Goal: Task Accomplishment & Management: Use online tool/utility

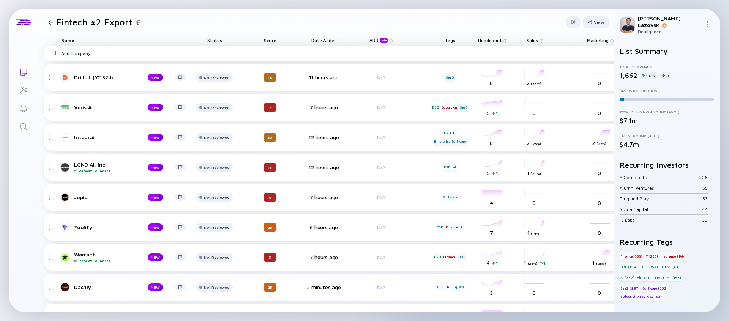
click at [215, 52] on div "Add Company" at bounding box center [418, 53] width 749 height 15
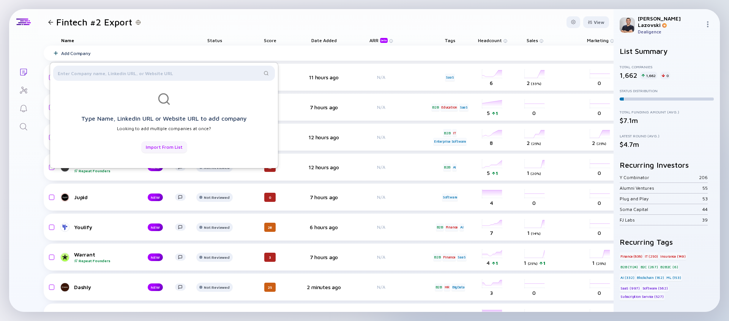
click at [175, 145] on div "Import from List" at bounding box center [164, 147] width 46 height 12
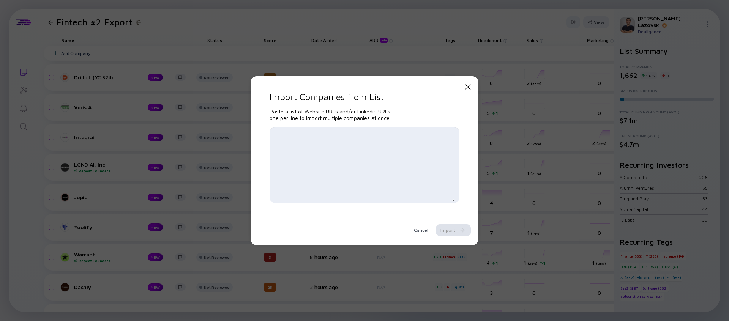
click at [322, 144] on textarea at bounding box center [364, 165] width 181 height 72
paste textarea "[URL][DOMAIN_NAME] [URL][DOMAIN_NAME] [URL][DOMAIN_NAME] [URL][DOMAIN_NAME] [UR…"
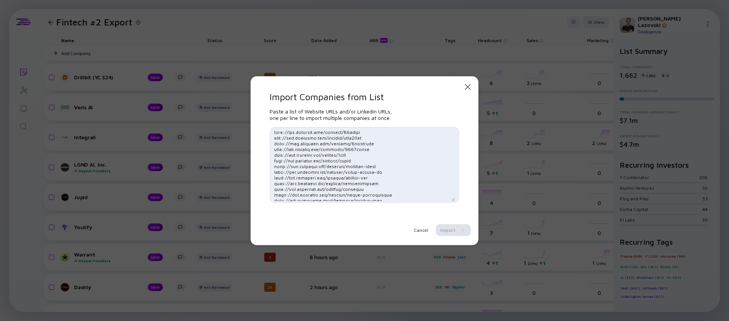
scroll to position [1922, 0]
type textarea "[URL][DOMAIN_NAME] [URL][DOMAIN_NAME] [URL][DOMAIN_NAME] [URL][DOMAIN_NAME] [UR…"
click at [458, 232] on div "Import" at bounding box center [453, 230] width 35 height 12
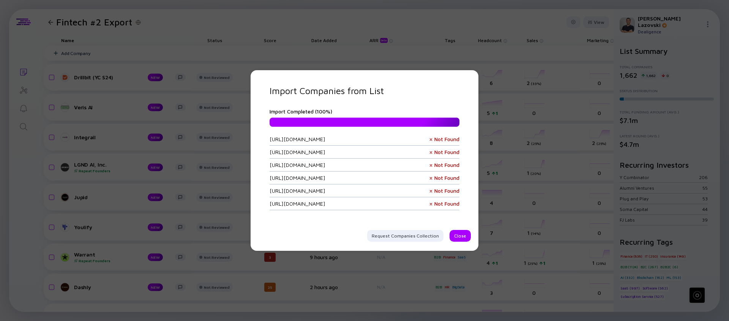
scroll to position [4518, 0]
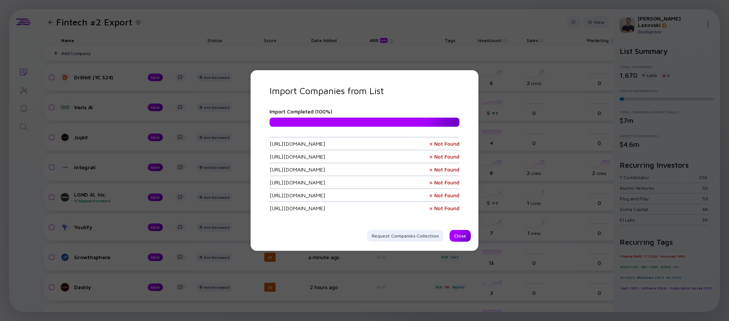
click at [460, 234] on div "Close" at bounding box center [460, 236] width 21 height 12
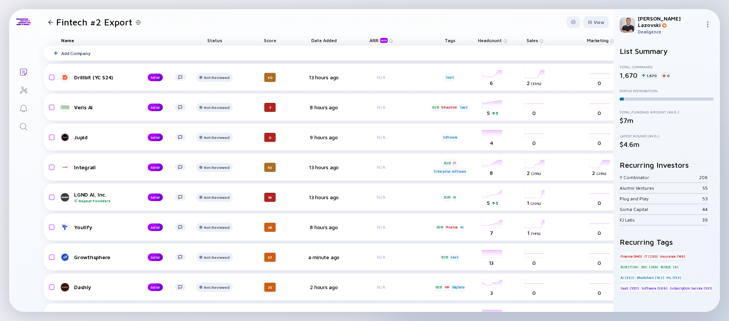
click at [283, 59] on div "Add Company" at bounding box center [418, 53] width 749 height 15
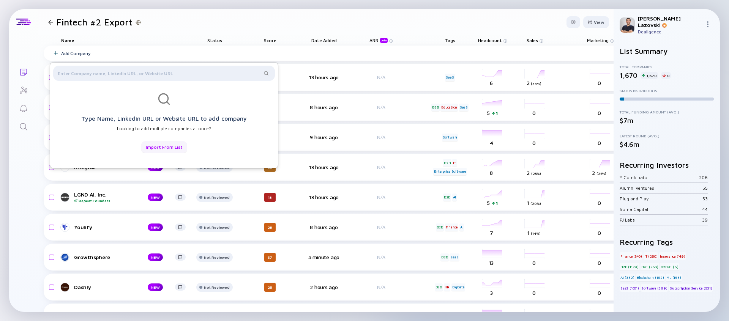
click at [176, 151] on div "Import from List" at bounding box center [164, 147] width 46 height 12
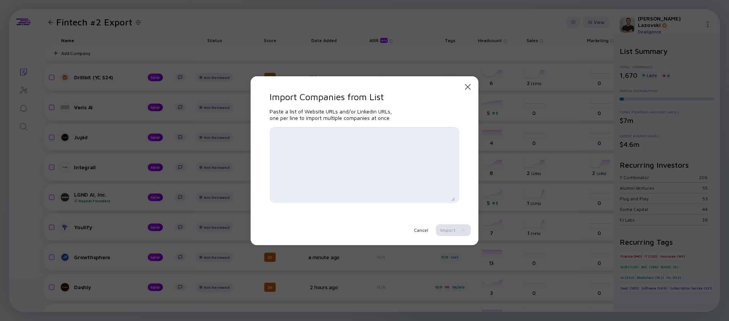
click at [335, 156] on textarea at bounding box center [364, 165] width 181 height 72
paste textarea "[URL][DOMAIN_NAME] [URL][DOMAIN_NAME] [URL][DOMAIN_NAME] [URL][DOMAIN_NAME] [UR…"
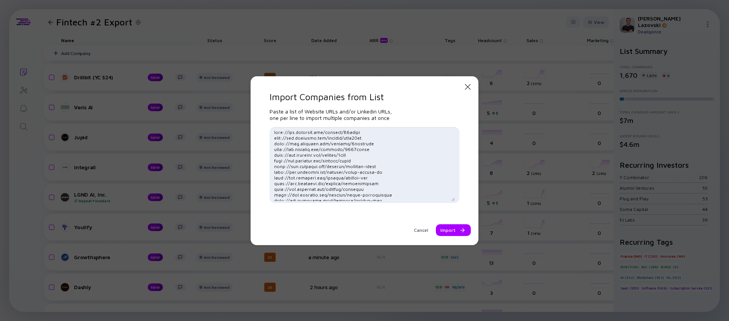
scroll to position [1922, 0]
type textarea "[URL][DOMAIN_NAME] [URL][DOMAIN_NAME] [URL][DOMAIN_NAME] [URL][DOMAIN_NAME] [UR…"
click at [450, 231] on div "Import" at bounding box center [453, 230] width 35 height 12
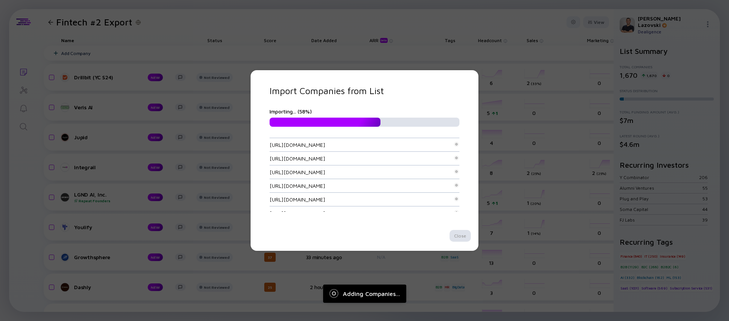
scroll to position [0, 0]
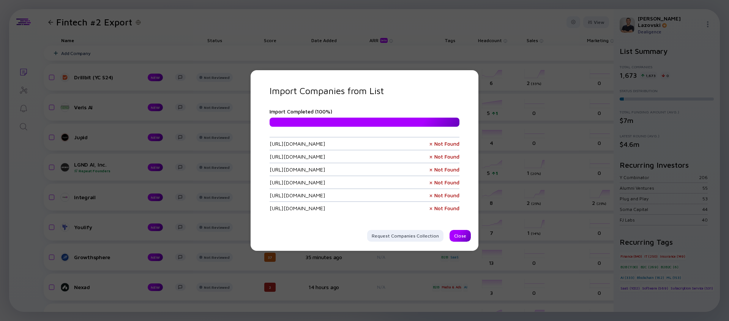
click at [462, 235] on div "Close" at bounding box center [460, 236] width 21 height 12
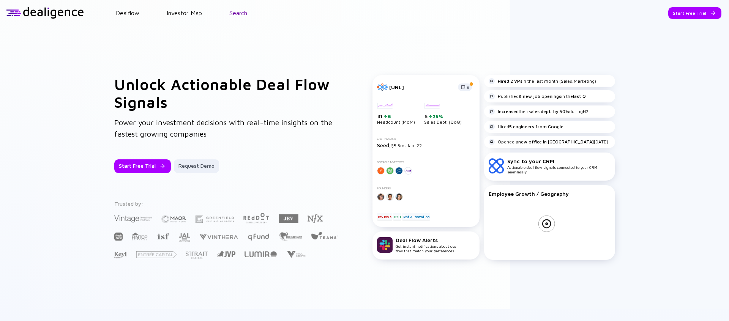
click at [246, 13] on link "Search" at bounding box center [238, 12] width 18 height 7
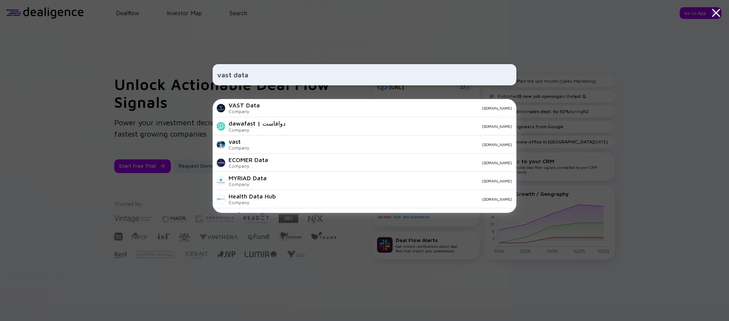
type input "vast data"
click at [272, 103] on div "VAST Data Company [DOMAIN_NAME]" at bounding box center [365, 108] width 304 height 18
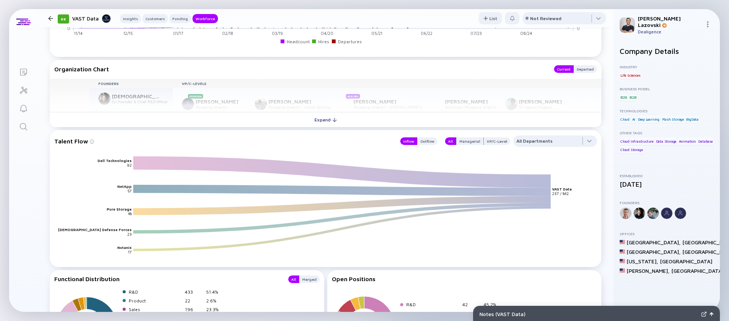
scroll to position [1017, 0]
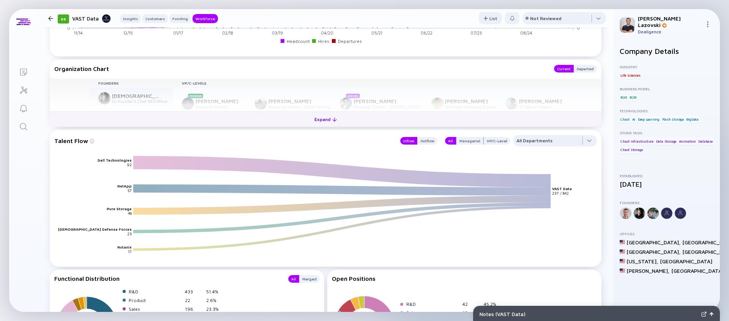
click at [234, 119] on button "Expand" at bounding box center [326, 119] width 552 height 15
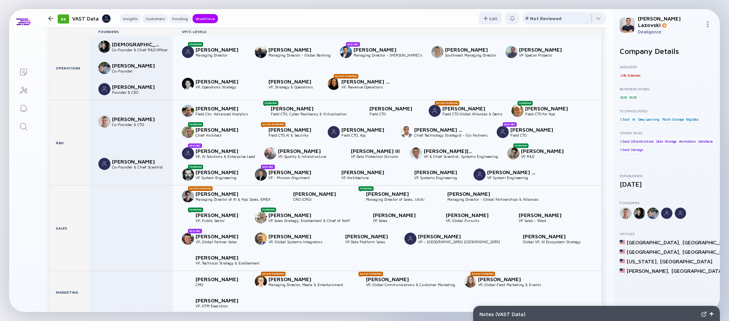
scroll to position [1078, 0]
